Goal: Information Seeking & Learning: Learn about a topic

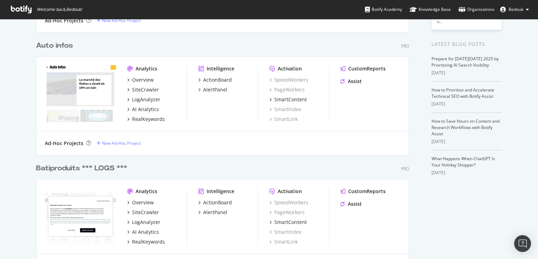
scroll to position [269, 0]
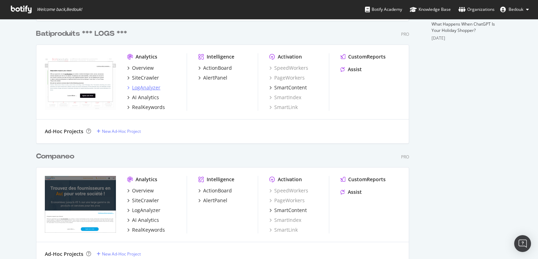
click at [150, 88] on div "LogAnalyzer" at bounding box center [146, 87] width 28 height 7
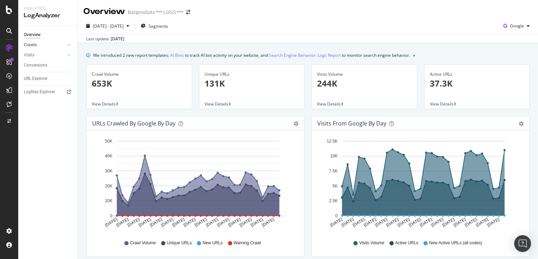
click at [49, 46] on link "Crawls" at bounding box center [45, 44] width 42 height 7
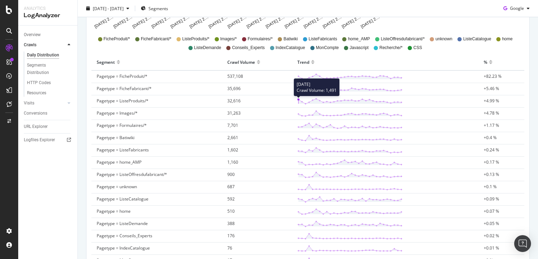
scroll to position [301, 0]
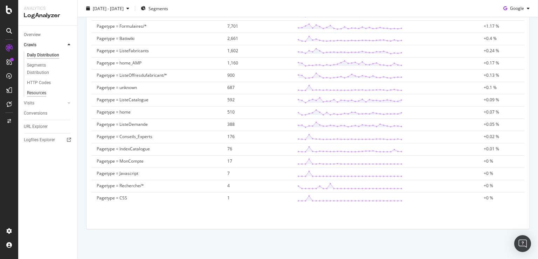
click at [40, 91] on div "Resources" at bounding box center [36, 92] width 19 height 7
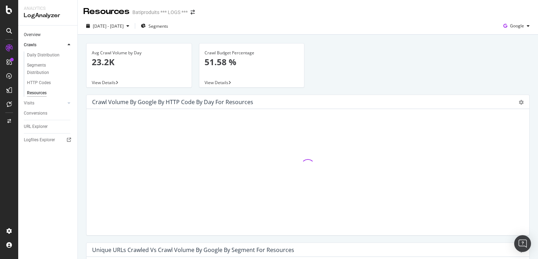
click at [44, 36] on link "Overview" at bounding box center [48, 34] width 49 height 7
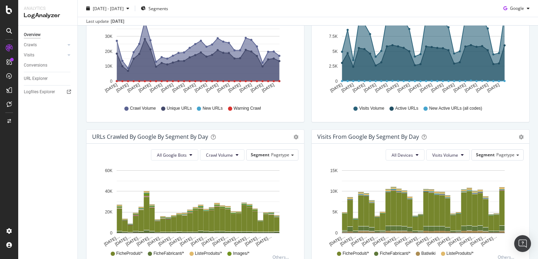
scroll to position [325, 0]
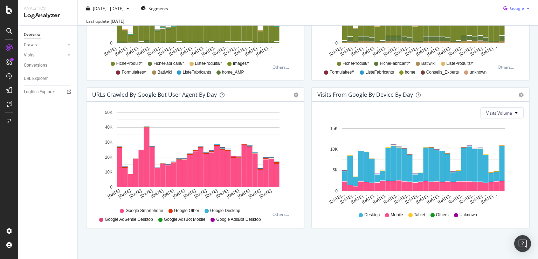
click at [504, 9] on icon "button" at bounding box center [505, 9] width 9 height 10
click at [511, 36] on span "Bing" at bounding box center [517, 35] width 26 height 6
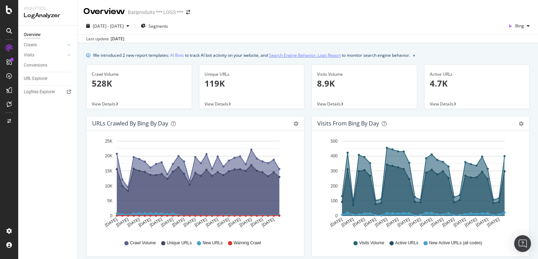
click at [306, 56] on link "Search Engine Behavior: Logs Report" at bounding box center [305, 55] width 72 height 7
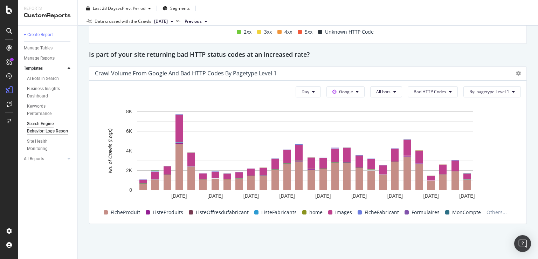
scroll to position [1012, 0]
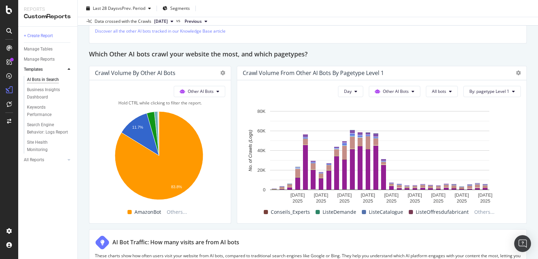
scroll to position [952, 0]
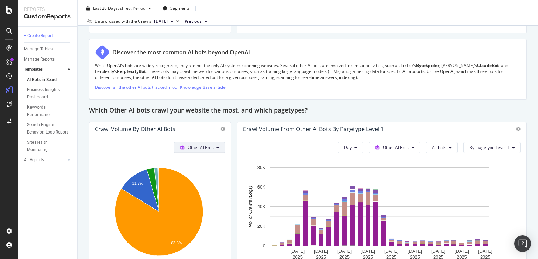
click at [215, 145] on button "Other AI Bots" at bounding box center [200, 147] width 52 height 11
click at [200, 186] on span "OpenAI" at bounding box center [202, 186] width 27 height 6
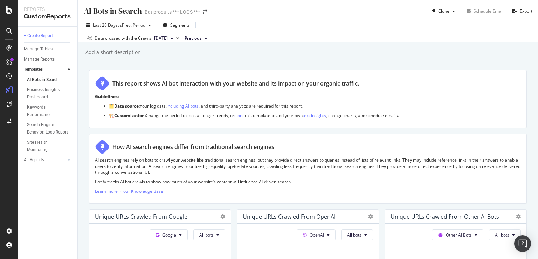
scroll to position [135, 0]
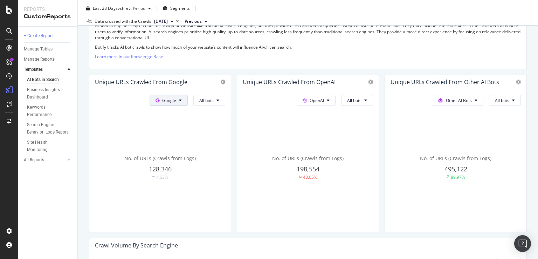
click at [178, 103] on button "Google" at bounding box center [169, 100] width 38 height 11
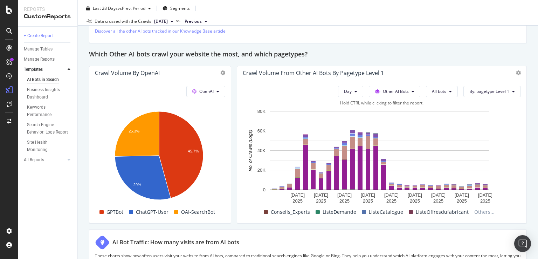
scroll to position [1009, 0]
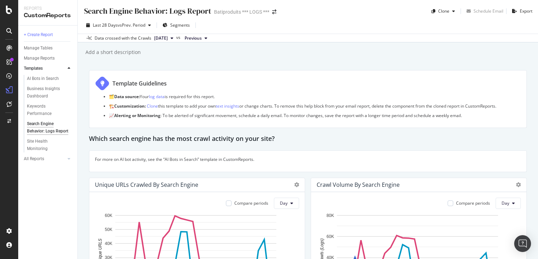
scroll to position [1012, 0]
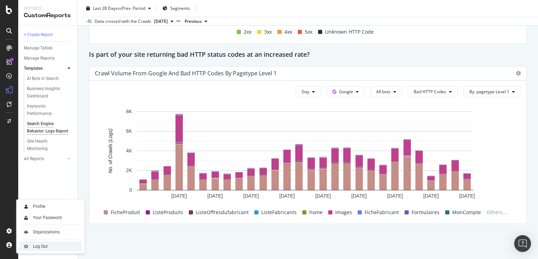
click at [46, 247] on div "Log Out" at bounding box center [40, 247] width 15 height 6
